Goal: Find specific page/section

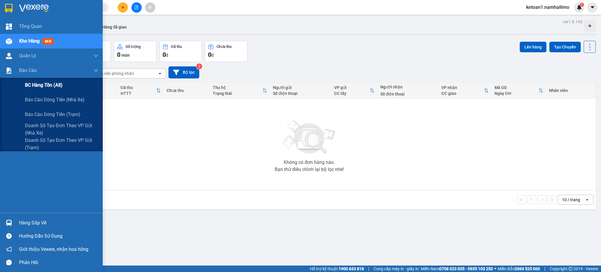
click at [27, 86] on span "BC hàng tồn (all)" at bounding box center [44, 84] width 38 height 7
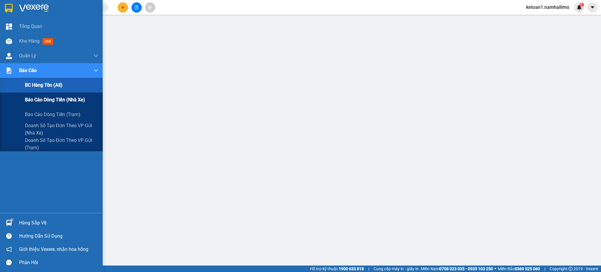
click at [72, 98] on span "Báo cáo dòng tiền (nhà xe)" at bounding box center [55, 99] width 60 height 7
